Goal: Communication & Community: Share content

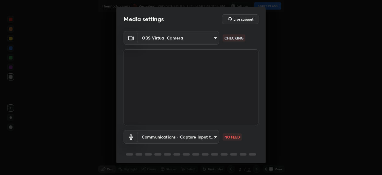
scroll to position [21, 0]
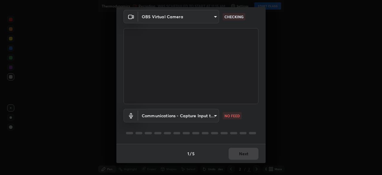
click at [189, 113] on body "Erase all Thermodynamics Recording WAS SCHEDULED TO START AT 11:15 AM Settings …" at bounding box center [191, 87] width 382 height 175
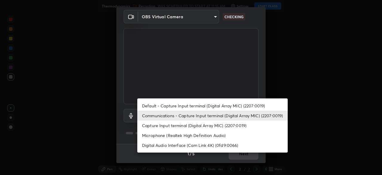
click at [168, 126] on li "Capture Input terminal (Digital Array MIC) (2207:0019)" at bounding box center [212, 125] width 150 height 10
type input "a5be2b9a4ba921298411043b89dbeed5565b3b1d8404cb99b29eda507e3547e6"
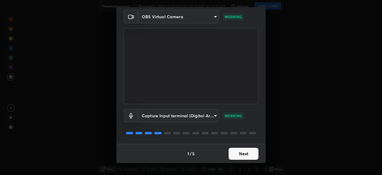
click at [244, 154] on button "Next" at bounding box center [244, 153] width 30 height 12
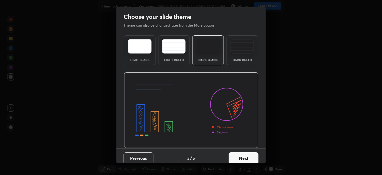
click at [253, 160] on button "Next" at bounding box center [244, 158] width 30 height 12
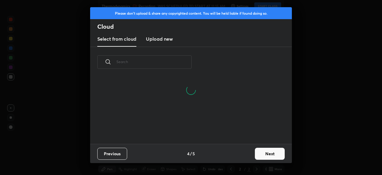
click at [269, 155] on button "Next" at bounding box center [270, 153] width 30 height 12
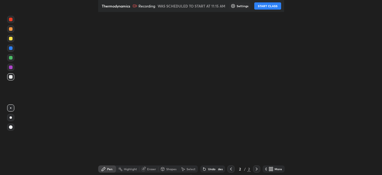
click at [271, 6] on button "START CLASS" at bounding box center [267, 5] width 27 height 7
click at [273, 171] on div "More" at bounding box center [276, 168] width 18 height 7
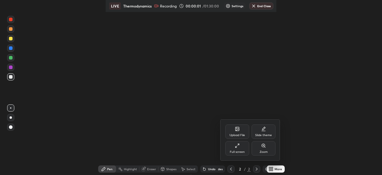
click at [240, 150] on div "Full screen" at bounding box center [237, 151] width 15 height 3
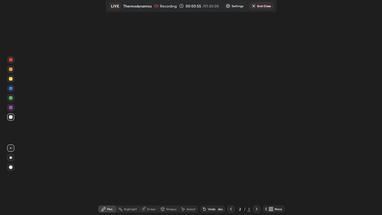
click at [12, 94] on div at bounding box center [10, 97] width 7 height 7
click at [275, 209] on div "More" at bounding box center [278, 208] width 7 height 3
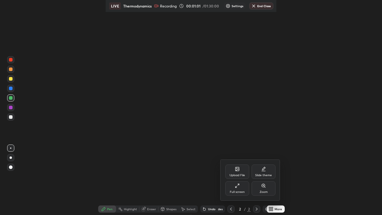
click at [238, 189] on div "Full screen" at bounding box center [237, 188] width 24 height 14
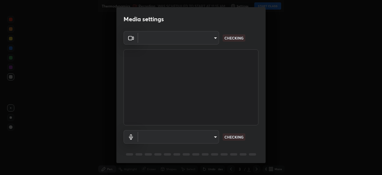
type input "a53310a234df4b057b32690b53123232dc133deb09eefe64642425bdc1747df1"
type input "communications"
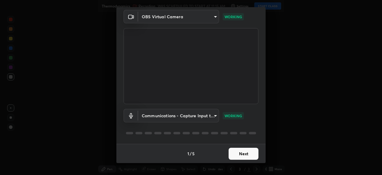
click at [242, 155] on button "Next" at bounding box center [244, 153] width 30 height 12
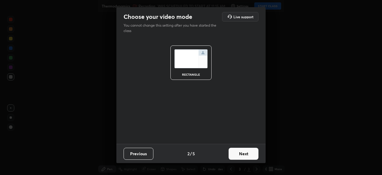
scroll to position [0, 0]
click at [244, 156] on button "Next" at bounding box center [244, 153] width 30 height 12
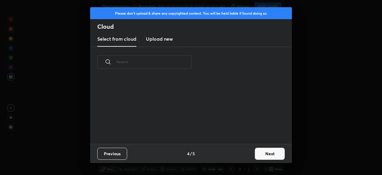
click at [257, 158] on button "Next" at bounding box center [270, 153] width 30 height 12
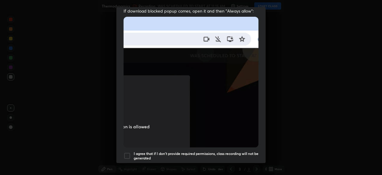
scroll to position [143, 0]
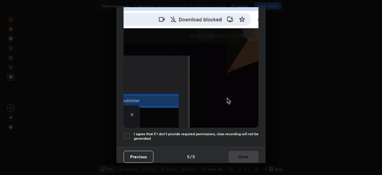
click at [127, 133] on div at bounding box center [127, 135] width 7 height 7
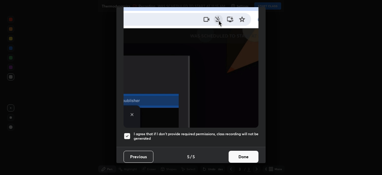
click at [247, 153] on button "Done" at bounding box center [244, 156] width 30 height 12
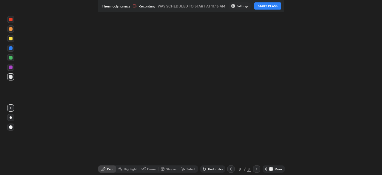
click at [269, 7] on button "START CLASS" at bounding box center [267, 5] width 27 height 7
click at [270, 168] on div "More" at bounding box center [276, 168] width 18 height 7
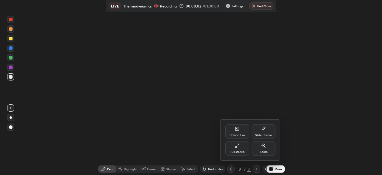
click at [241, 149] on div "Full screen" at bounding box center [237, 148] width 24 height 14
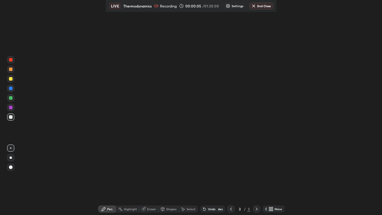
click at [113, 174] on div "Pen" at bounding box center [107, 208] width 18 height 7
click at [10, 106] on div at bounding box center [11, 108] width 4 height 4
click at [253, 174] on div at bounding box center [256, 208] width 7 height 7
click at [256, 174] on icon at bounding box center [256, 209] width 5 height 5
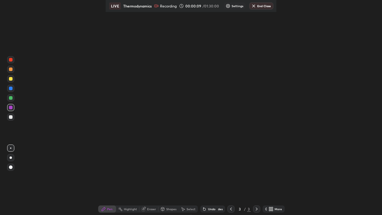
click at [272, 174] on div "More" at bounding box center [276, 208] width 18 height 7
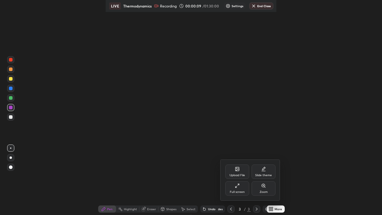
click at [133, 144] on div at bounding box center [191, 107] width 382 height 215
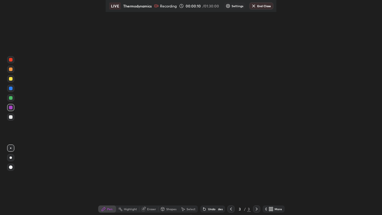
click at [275, 174] on div "More" at bounding box center [278, 208] width 7 height 3
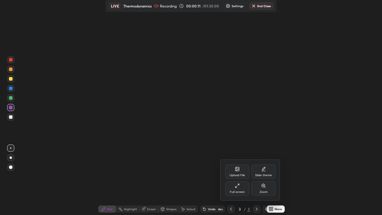
click at [242, 174] on div "Full screen" at bounding box center [237, 188] width 24 height 14
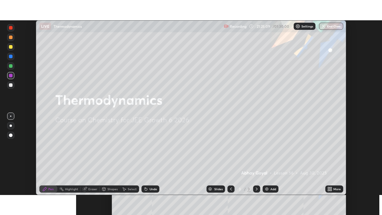
scroll to position [175, 382]
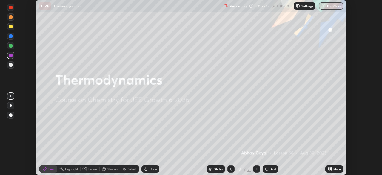
click at [336, 173] on div "More" at bounding box center [334, 169] width 18 height 12
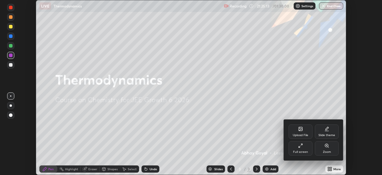
click at [301, 139] on div "Upload File" at bounding box center [301, 131] width 24 height 14
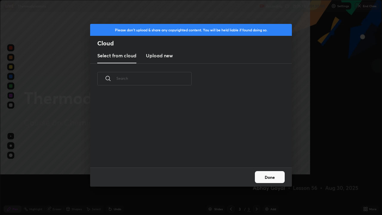
scroll to position [215, 382]
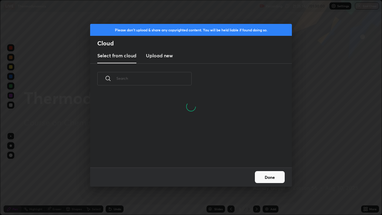
click at [270, 174] on button "Done" at bounding box center [270, 177] width 30 height 12
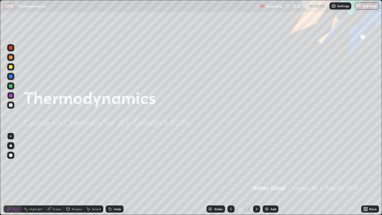
click at [271, 174] on div "Slides 3 / 3 Add" at bounding box center [243, 209] width 238 height 12
click at [269, 174] on div "Add" at bounding box center [271, 208] width 16 height 7
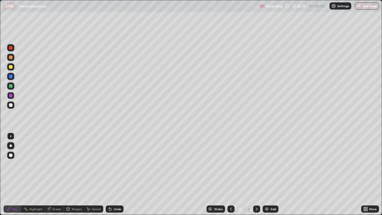
click at [11, 67] on div at bounding box center [11, 67] width 4 height 4
click at [12, 87] on div at bounding box center [11, 86] width 4 height 4
click at [10, 49] on div at bounding box center [11, 48] width 4 height 4
click at [11, 103] on div at bounding box center [10, 105] width 7 height 7
click at [273, 174] on div "Add" at bounding box center [273, 208] width 6 height 3
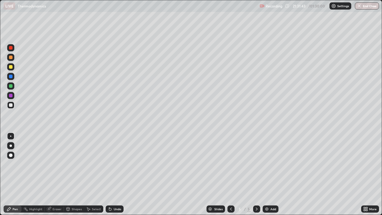
click at [11, 68] on div at bounding box center [11, 67] width 4 height 4
click at [116, 174] on div "Undo" at bounding box center [115, 208] width 18 height 7
click at [115, 174] on div "Undo" at bounding box center [117, 208] width 7 height 3
click at [271, 174] on div "Add" at bounding box center [273, 208] width 6 height 3
click at [275, 174] on div "Add" at bounding box center [273, 208] width 6 height 3
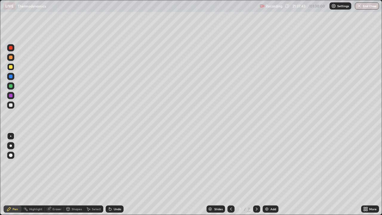
click at [112, 174] on div "Undo" at bounding box center [115, 208] width 18 height 7
click at [118, 174] on div "Undo" at bounding box center [115, 208] width 18 height 7
click at [10, 88] on div at bounding box center [10, 85] width 7 height 7
click at [13, 107] on div at bounding box center [10, 105] width 7 height 7
click at [272, 174] on div "Add" at bounding box center [273, 208] width 6 height 3
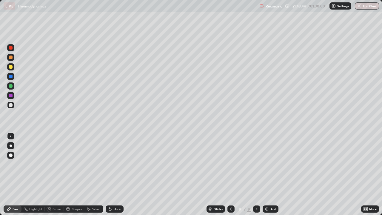
click at [56, 174] on div "Eraser" at bounding box center [57, 208] width 9 height 3
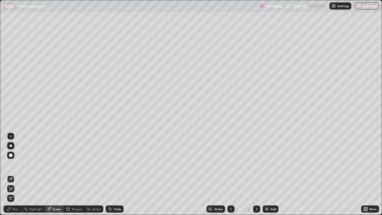
click at [13, 174] on div "Pen" at bounding box center [15, 208] width 5 height 3
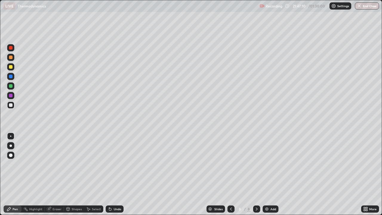
click at [12, 86] on div at bounding box center [11, 86] width 4 height 4
click at [271, 174] on div "Add" at bounding box center [271, 208] width 16 height 7
click at [273, 174] on div "Add" at bounding box center [273, 208] width 6 height 3
click at [271, 174] on div "Add" at bounding box center [273, 208] width 6 height 3
click at [12, 106] on div at bounding box center [11, 105] width 4 height 4
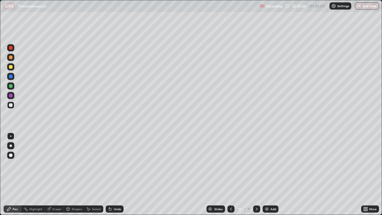
click at [112, 174] on div "Undo" at bounding box center [115, 208] width 18 height 7
click at [272, 174] on div "Add" at bounding box center [271, 208] width 16 height 7
click at [14, 66] on div at bounding box center [10, 66] width 7 height 7
click at [271, 174] on div "Add" at bounding box center [271, 208] width 16 height 7
click at [12, 75] on div at bounding box center [10, 76] width 7 height 7
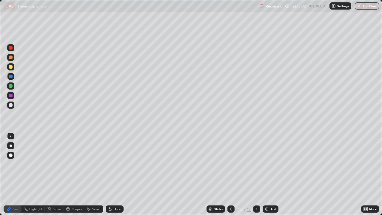
click at [12, 64] on div at bounding box center [10, 66] width 7 height 7
click at [11, 86] on div at bounding box center [11, 86] width 4 height 4
click at [271, 174] on div "Add" at bounding box center [273, 208] width 6 height 3
click at [228, 174] on div at bounding box center [230, 208] width 7 height 7
click at [255, 174] on div at bounding box center [256, 208] width 7 height 7
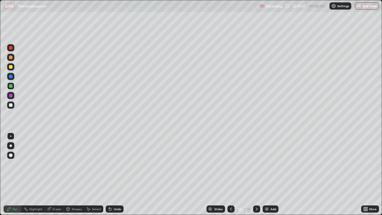
click at [11, 67] on div at bounding box center [11, 67] width 4 height 4
click at [273, 174] on div "Add" at bounding box center [273, 208] width 6 height 3
click at [10, 85] on div at bounding box center [11, 86] width 4 height 4
click at [8, 65] on div at bounding box center [10, 66] width 7 height 7
click at [229, 174] on div at bounding box center [230, 209] width 7 height 12
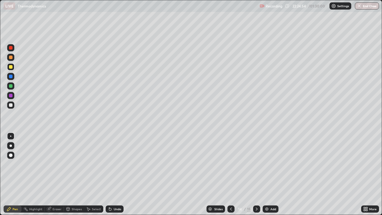
click at [256, 174] on div at bounding box center [256, 208] width 7 height 7
click at [276, 174] on div "Slides 15 / 15 Add" at bounding box center [243, 209] width 238 height 12
click at [272, 174] on div "Add" at bounding box center [273, 208] width 6 height 3
click at [10, 95] on div at bounding box center [11, 96] width 4 height 4
click at [10, 66] on div at bounding box center [11, 67] width 4 height 4
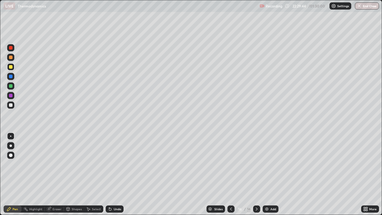
click at [271, 174] on div "Add" at bounding box center [273, 208] width 6 height 3
click at [11, 85] on div at bounding box center [11, 86] width 4 height 4
click at [273, 174] on div "Add" at bounding box center [273, 208] width 6 height 3
click at [14, 75] on div at bounding box center [10, 76] width 7 height 7
click at [10, 67] on div at bounding box center [11, 67] width 4 height 4
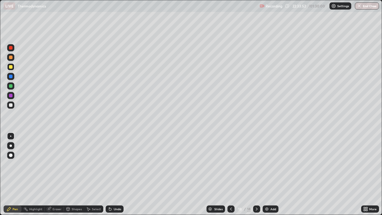
click at [59, 174] on div "Eraser" at bounding box center [57, 208] width 9 height 3
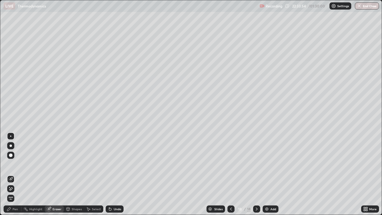
click at [16, 174] on div "Pen" at bounding box center [13, 208] width 18 height 7
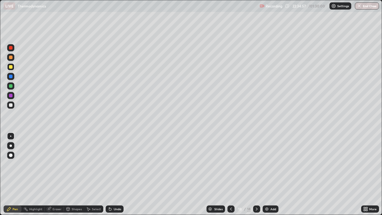
click at [273, 174] on div "Add" at bounding box center [271, 208] width 16 height 7
click at [9, 86] on div at bounding box center [11, 86] width 4 height 4
click at [13, 67] on div at bounding box center [10, 66] width 7 height 7
click at [271, 174] on div "Add" at bounding box center [273, 208] width 6 height 3
click at [274, 174] on div "Add" at bounding box center [274, 208] width 6 height 3
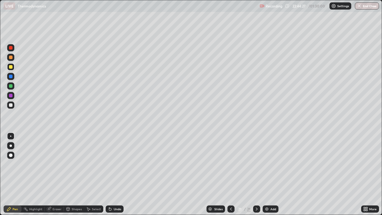
click at [117, 174] on div "Undo" at bounding box center [115, 208] width 18 height 7
click at [365, 7] on button "End Class" at bounding box center [367, 5] width 24 height 7
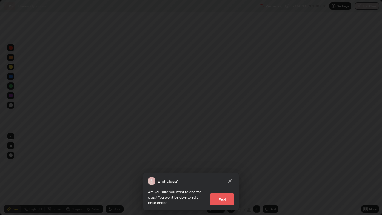
click at [225, 174] on button "End" at bounding box center [222, 199] width 24 height 12
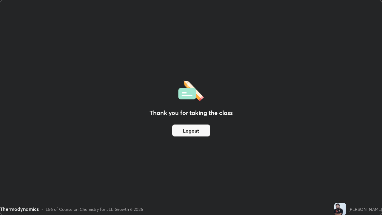
click at [204, 135] on button "Logout" at bounding box center [191, 130] width 38 height 12
